Goal: Use online tool/utility: Utilize a website feature to perform a specific function

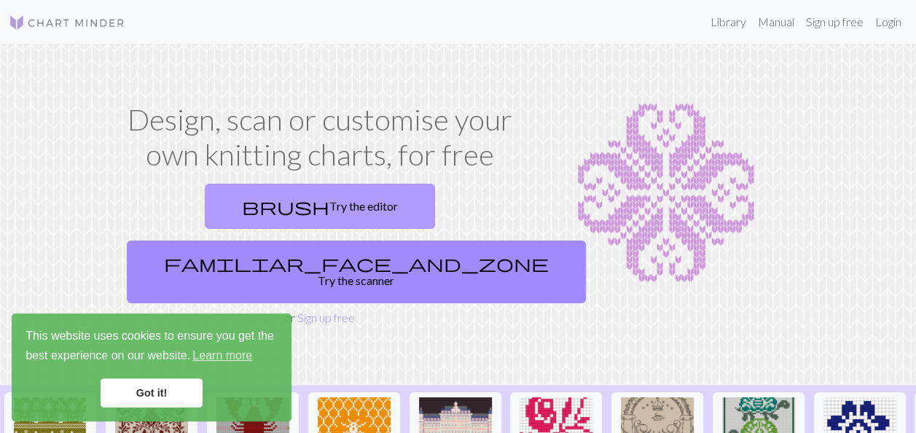
click at [233, 203] on link "brush Try the editor" at bounding box center [320, 206] width 230 height 45
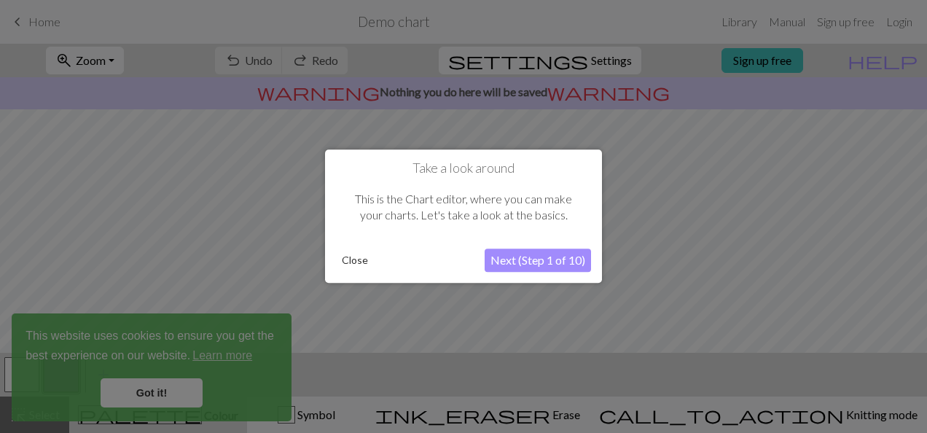
click at [537, 255] on button "Next (Step 1 of 10)" at bounding box center [537, 260] width 106 height 23
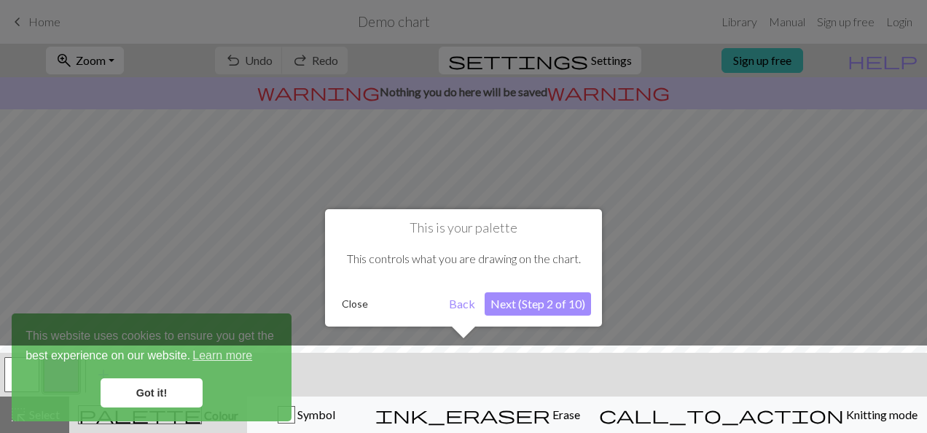
click at [540, 300] on button "Next (Step 2 of 10)" at bounding box center [537, 303] width 106 height 23
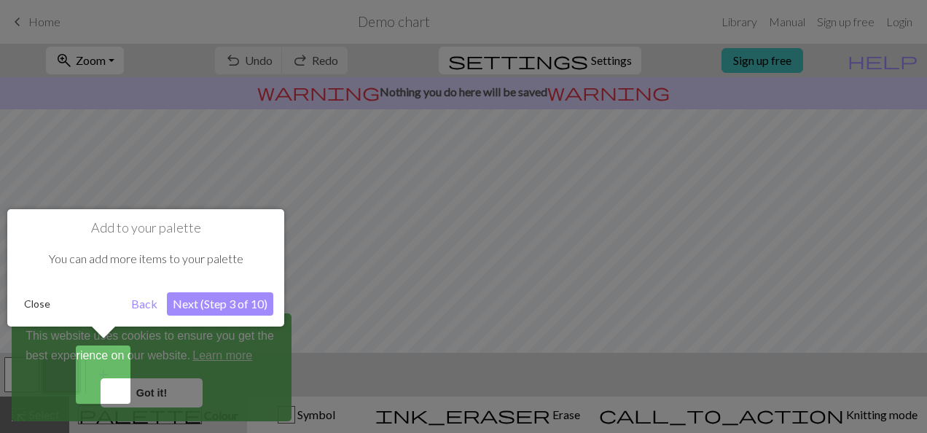
click at [243, 293] on button "Next (Step 3 of 10)" at bounding box center [220, 303] width 106 height 23
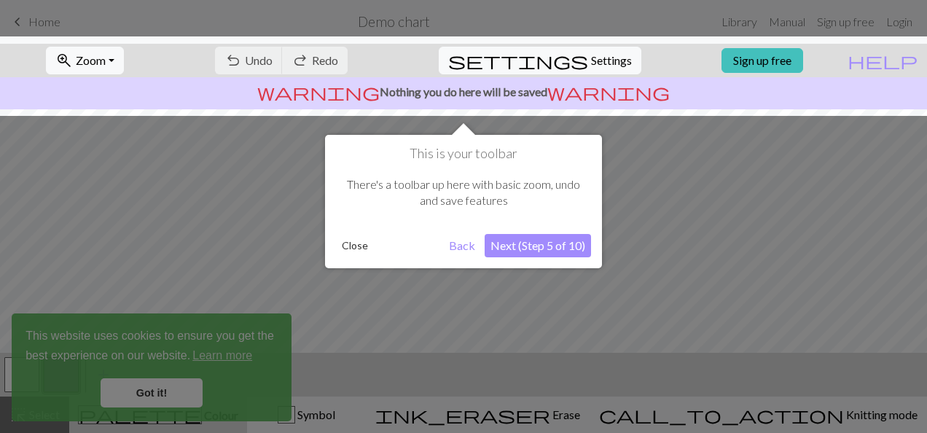
click at [504, 248] on button "Next (Step 5 of 10)" at bounding box center [537, 245] width 106 height 23
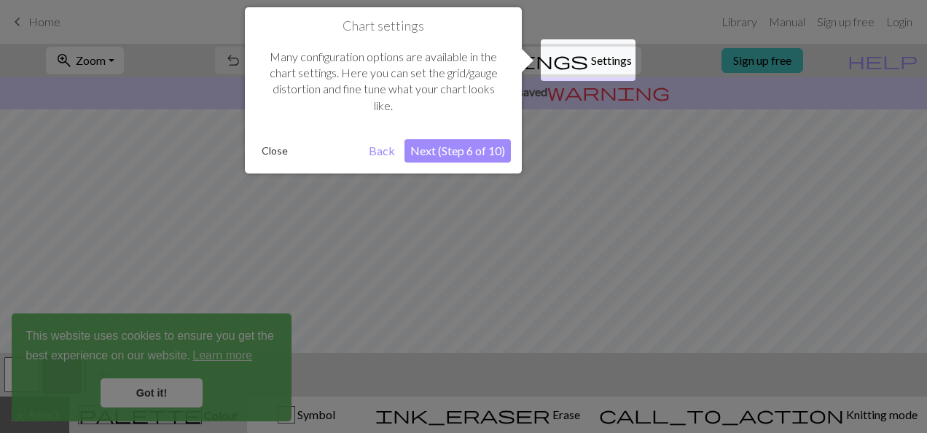
click at [471, 159] on button "Next (Step 6 of 10)" at bounding box center [457, 150] width 106 height 23
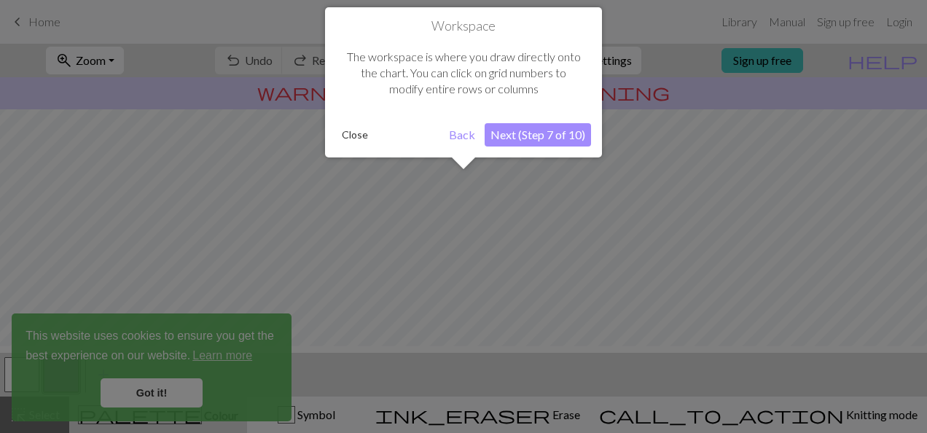
scroll to position [87, 0]
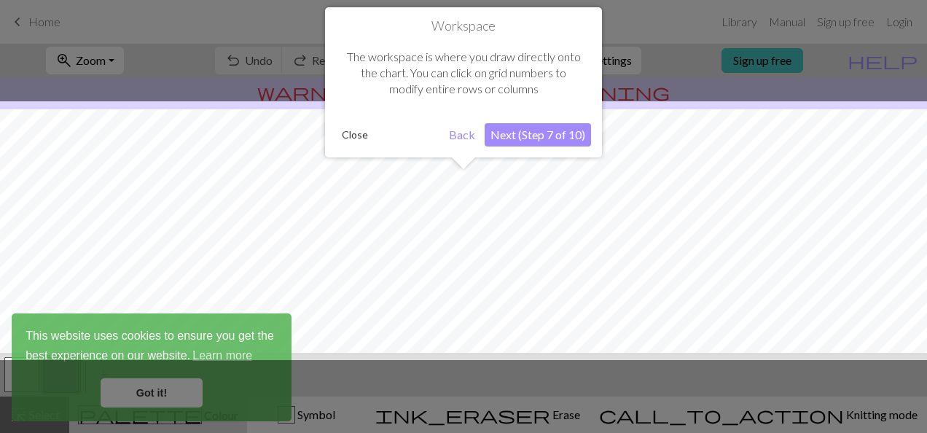
click at [538, 135] on button "Next (Step 7 of 10)" at bounding box center [537, 134] width 106 height 23
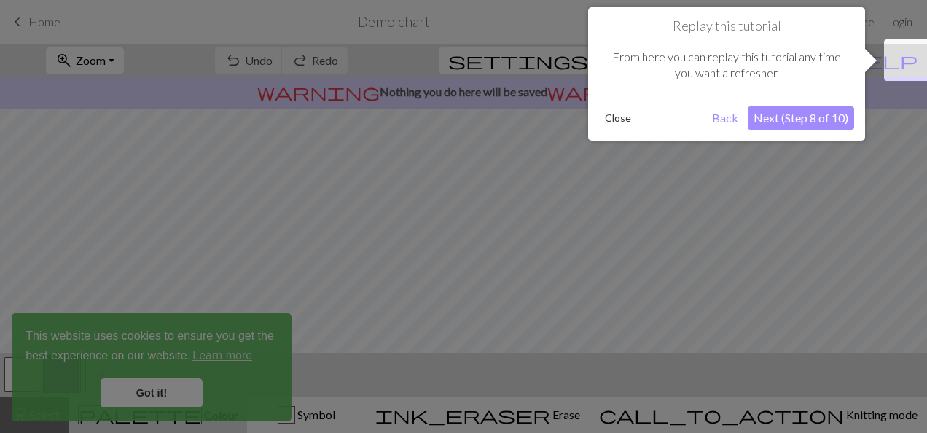
click at [782, 113] on button "Next (Step 8 of 10)" at bounding box center [800, 117] width 106 height 23
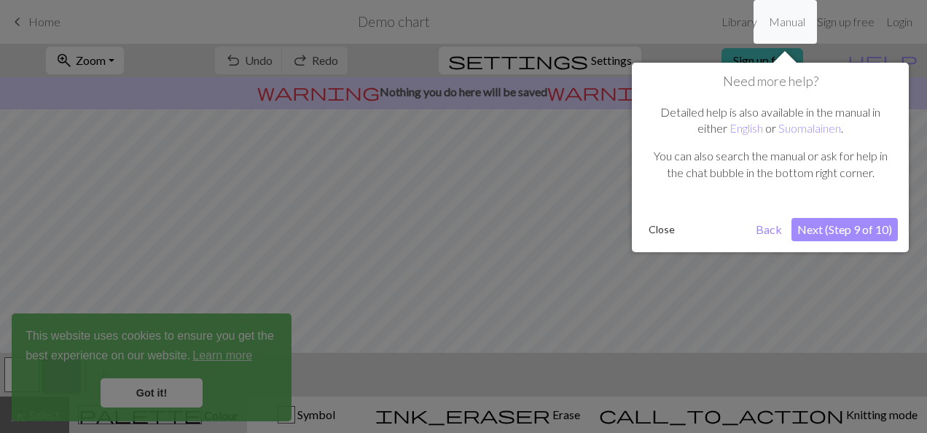
click at [797, 220] on button "Next (Step 9 of 10)" at bounding box center [844, 229] width 106 height 23
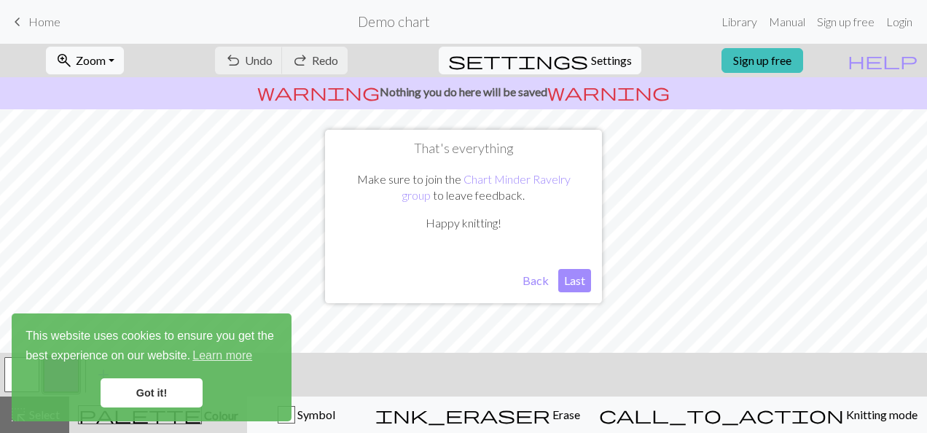
click at [562, 280] on button "Last" at bounding box center [574, 280] width 33 height 23
click at [175, 397] on link "Got it!" at bounding box center [152, 392] width 102 height 29
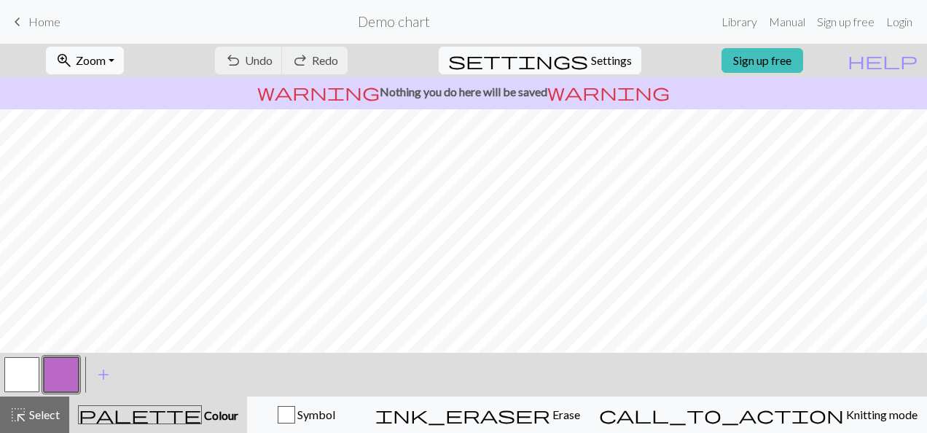
scroll to position [153, 0]
click at [309, 50] on div "undo Undo Undo redo Redo Redo" at bounding box center [281, 61] width 154 height 34
click at [325, 60] on div "undo Undo Undo redo Redo Redo" at bounding box center [281, 61] width 154 height 34
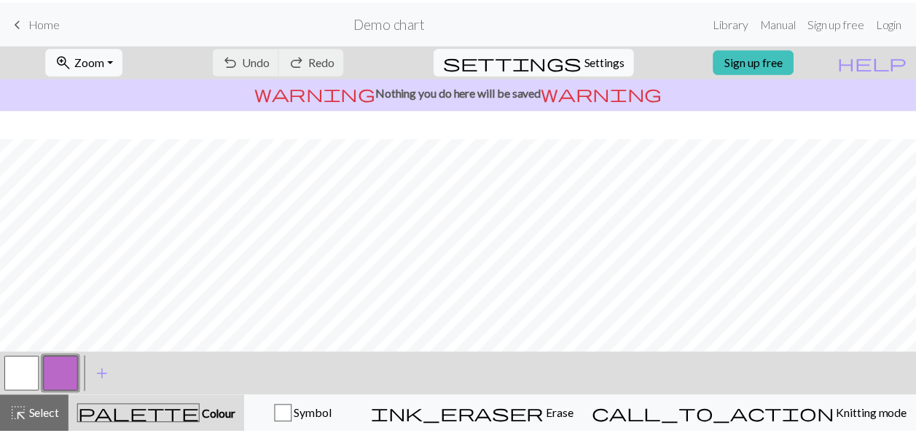
scroll to position [299, 0]
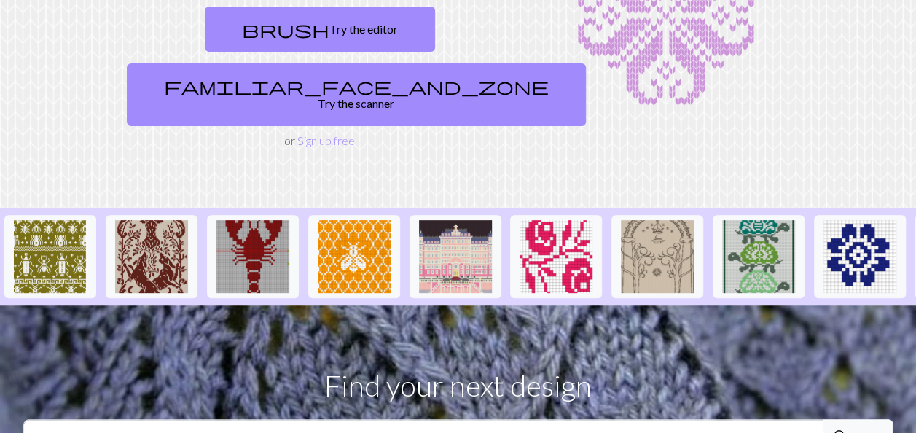
scroll to position [73, 0]
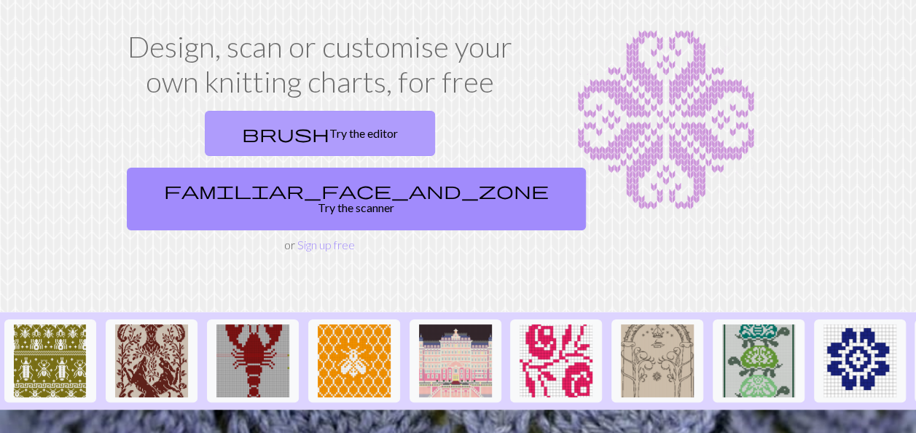
click at [211, 128] on link "brush Try the editor" at bounding box center [320, 133] width 230 height 45
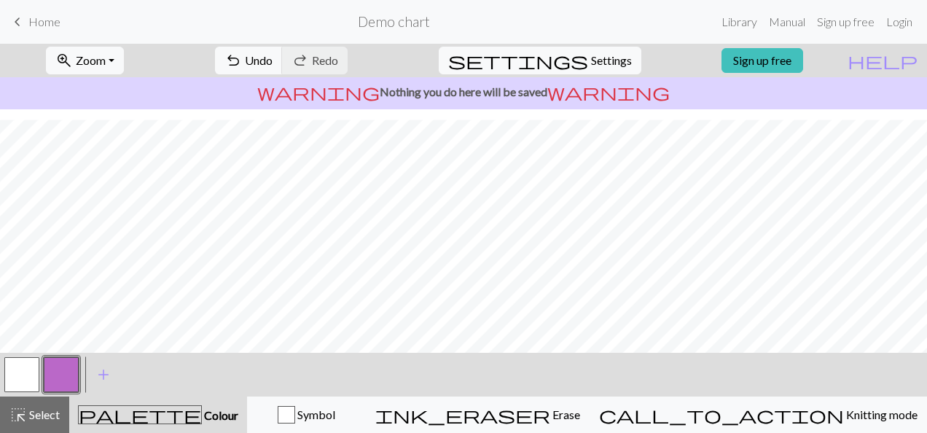
scroll to position [299, 0]
click at [272, 57] on span "Undo" at bounding box center [259, 60] width 28 height 14
click at [272, 56] on span "Undo" at bounding box center [259, 60] width 28 height 14
click at [316, 57] on div "undo Undo Undo redo Redo Redo" at bounding box center [281, 61] width 154 height 34
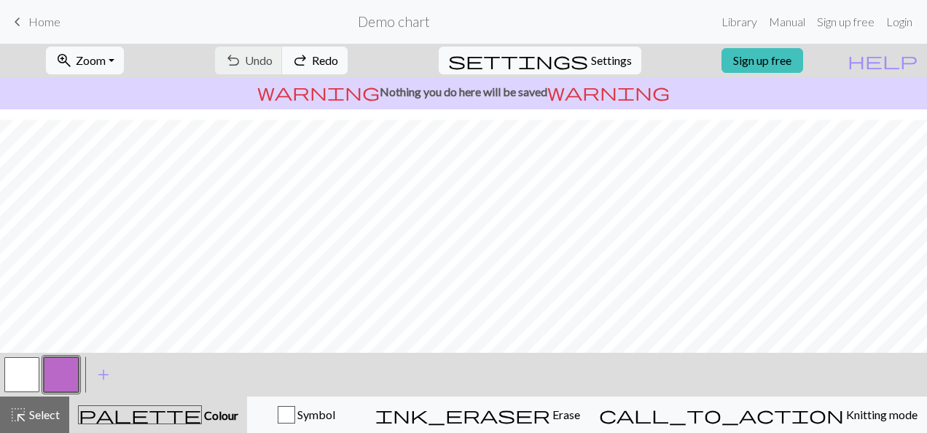
click at [316, 57] on div "undo Undo Undo redo Redo Redo" at bounding box center [281, 61] width 154 height 34
click at [316, 59] on div "undo Undo Undo redo Redo Redo" at bounding box center [281, 61] width 154 height 34
click at [316, 60] on div "undo Undo Undo redo Redo Redo" at bounding box center [281, 61] width 154 height 34
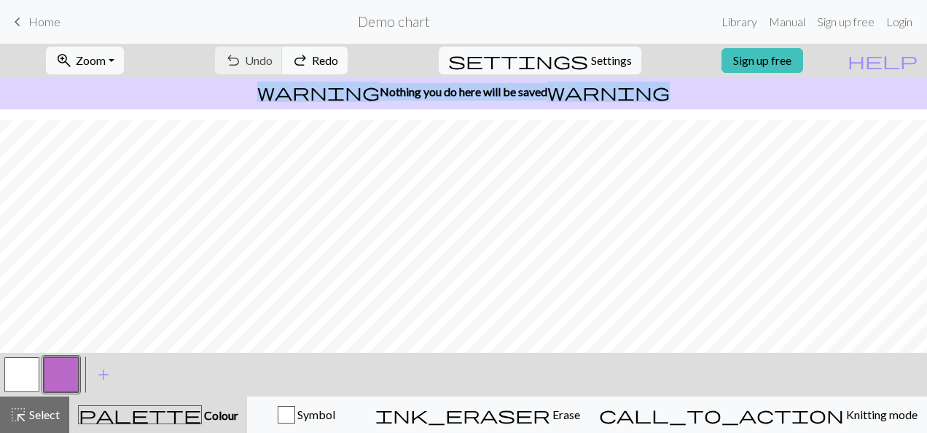
click at [316, 60] on div "undo Undo Undo redo Redo Redo" at bounding box center [281, 61] width 154 height 34
click at [591, 60] on span "Settings" at bounding box center [611, 60] width 41 height 17
select select "aran"
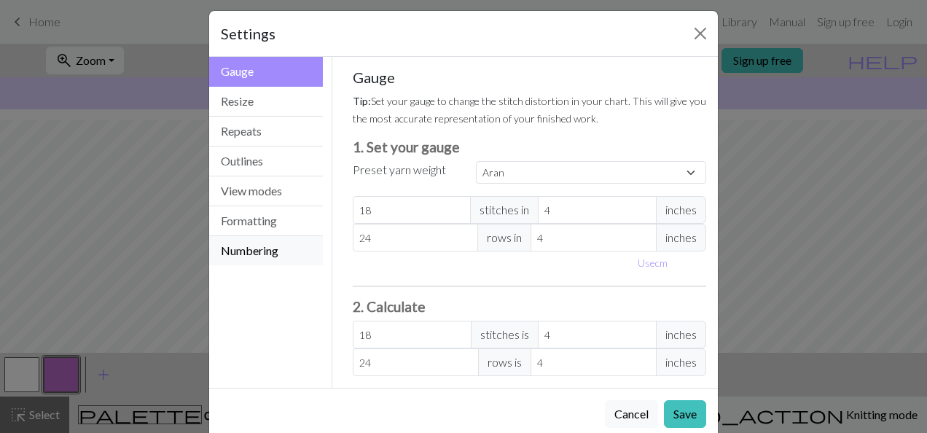
scroll to position [0, 0]
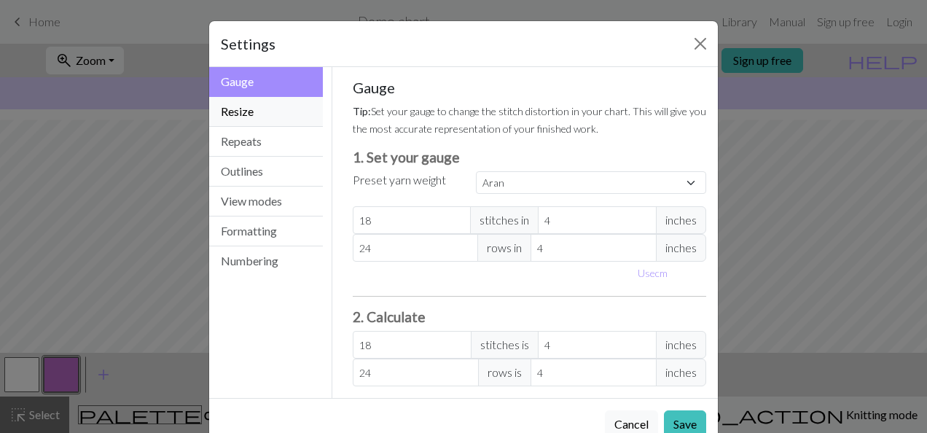
click at [242, 111] on button "Resize" at bounding box center [266, 112] width 114 height 30
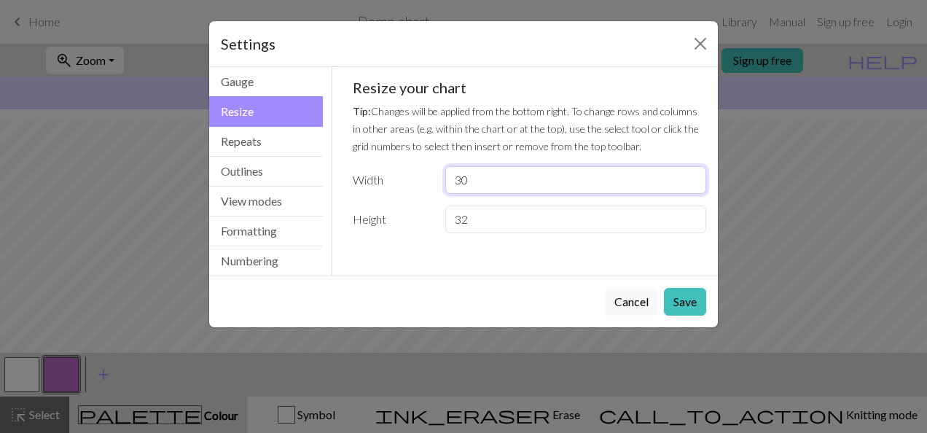
drag, startPoint x: 502, startPoint y: 177, endPoint x: 412, endPoint y: 165, distance: 90.5
click at [412, 165] on div "Resize your chart Tip: Changes will be applied from the bottom right. To change…" at bounding box center [530, 156] width 354 height 154
type input "80"
click at [472, 212] on input "32" at bounding box center [575, 219] width 261 height 28
type input "3"
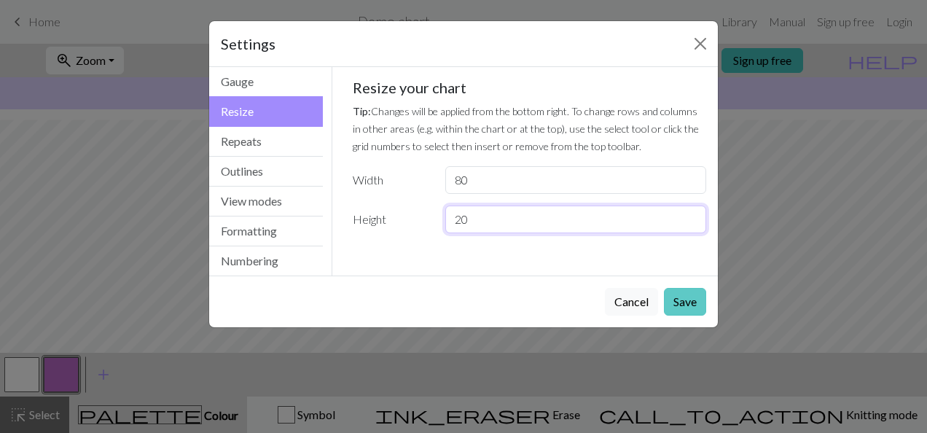
type input "20"
click at [679, 297] on button "Save" at bounding box center [685, 302] width 42 height 28
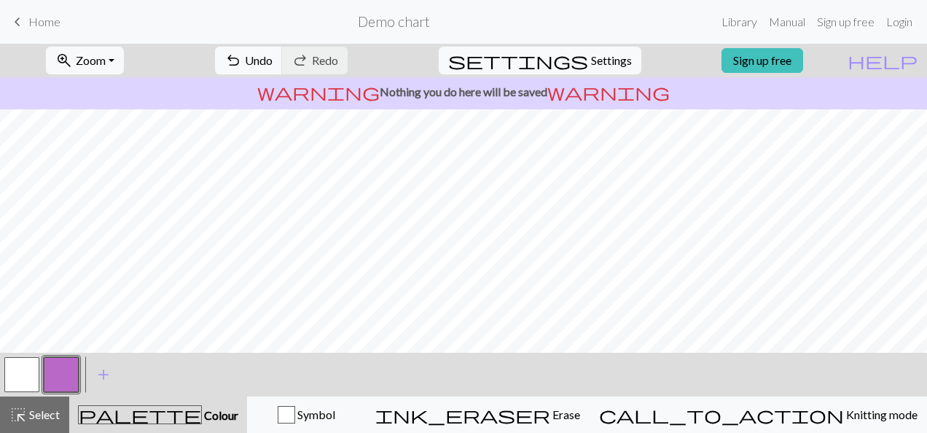
click at [358, 57] on div "undo Undo Undo redo Redo Redo" at bounding box center [281, 61] width 154 height 34
click at [272, 54] on span "Undo" at bounding box center [259, 60] width 28 height 14
click at [347, 57] on button "redo Redo Redo" at bounding box center [315, 61] width 66 height 28
